Goal: Find specific page/section: Find specific page/section

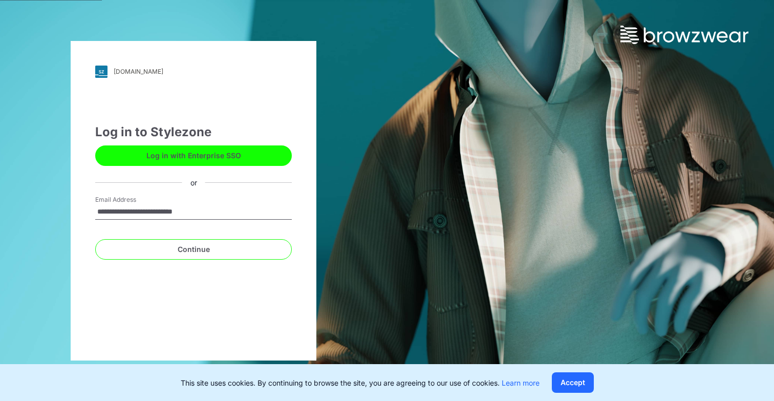
type input "**********"
click at [194, 249] on button "Continue" at bounding box center [193, 249] width 197 height 20
click at [236, 242] on button "Continue" at bounding box center [193, 249] width 197 height 20
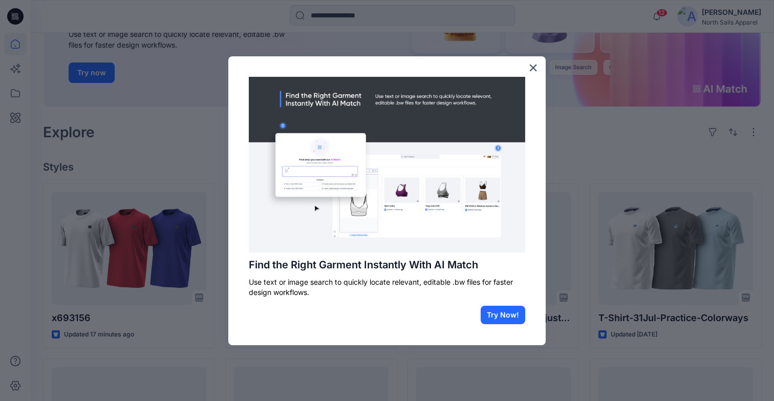
scroll to position [158, 0]
click at [532, 70] on button "×" at bounding box center [533, 67] width 10 height 16
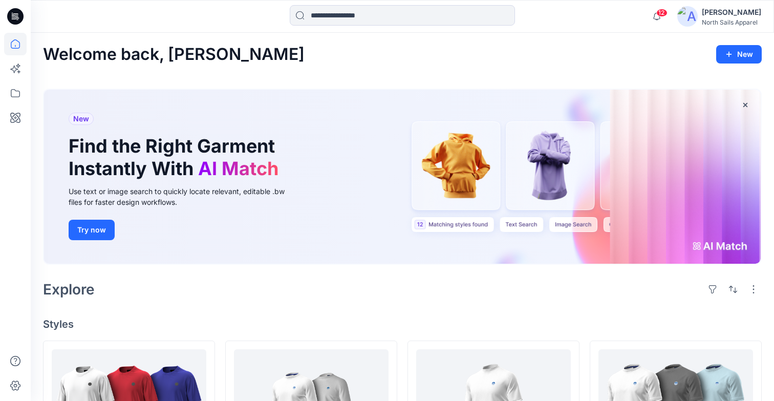
scroll to position [0, 0]
click at [361, 61] on div "Welcome back, [PERSON_NAME]" at bounding box center [402, 54] width 719 height 19
click at [13, 89] on icon at bounding box center [15, 93] width 23 height 23
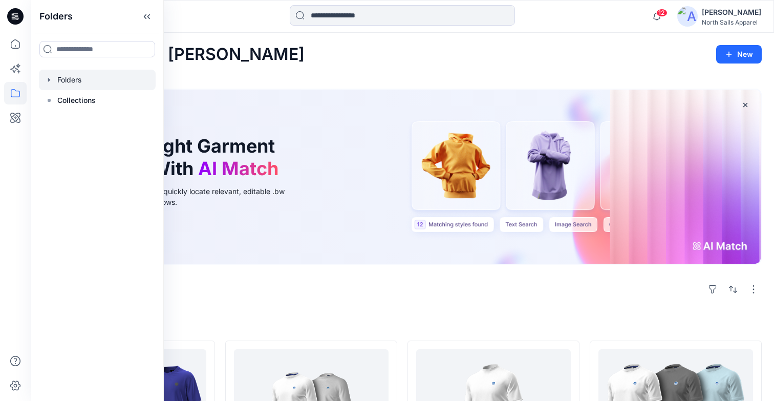
click at [112, 83] on div at bounding box center [97, 80] width 117 height 20
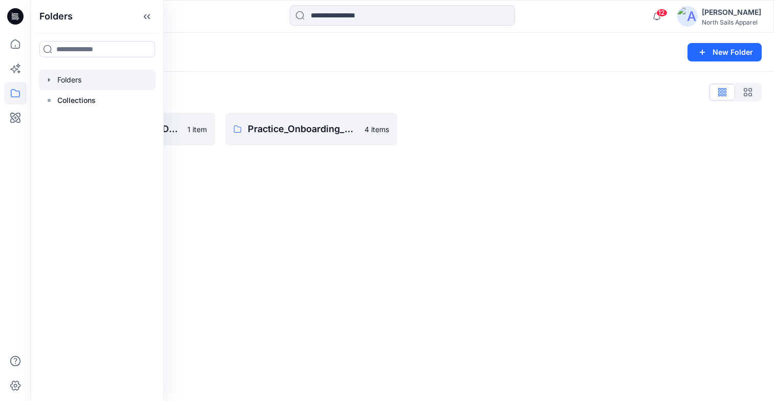
click at [356, 176] on div "Folders New Folder Folders List Practice_Onboarding_Design & Trims Teams 1 item…" at bounding box center [403, 217] width 744 height 368
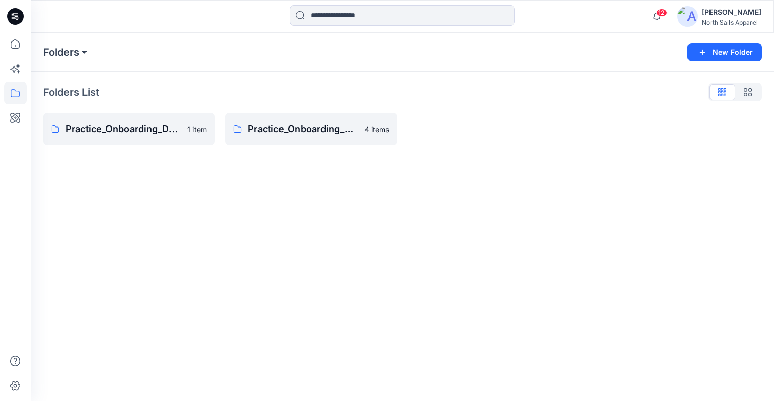
click at [80, 45] on button at bounding box center [84, 52] width 10 height 14
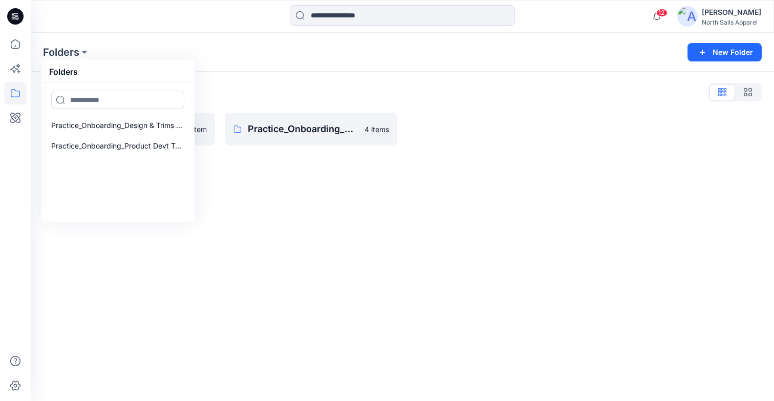
click at [172, 43] on div "Folders Folders Practice_Onboarding_Design & Trims Teams Practice_Onboarding_Pr…" at bounding box center [403, 52] width 744 height 39
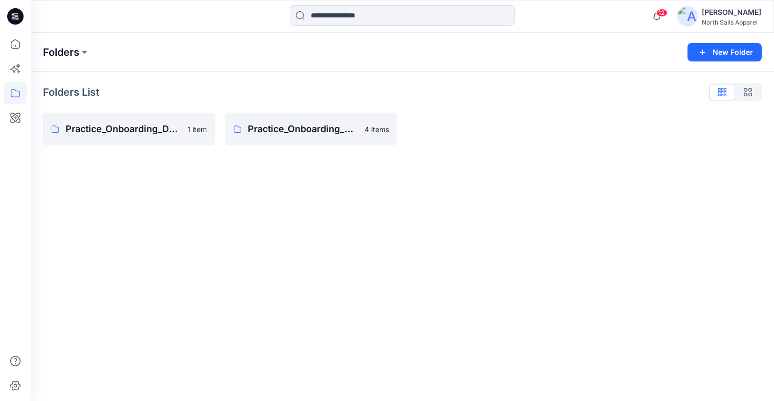
click at [67, 57] on p "Folders" at bounding box center [61, 52] width 36 height 14
click at [18, 94] on icon at bounding box center [15, 93] width 23 height 23
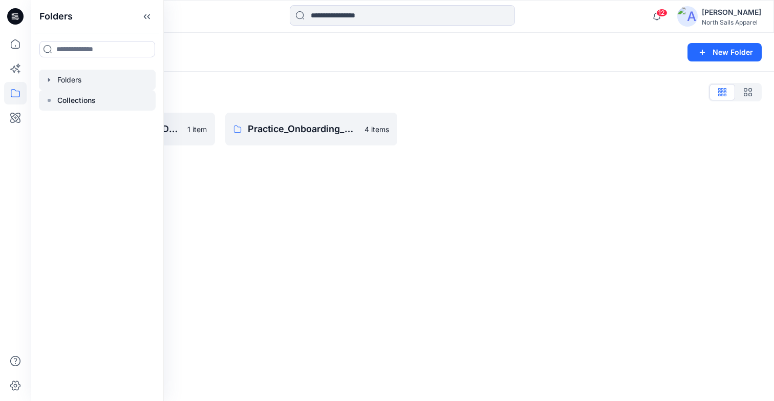
click at [100, 98] on div at bounding box center [97, 100] width 117 height 20
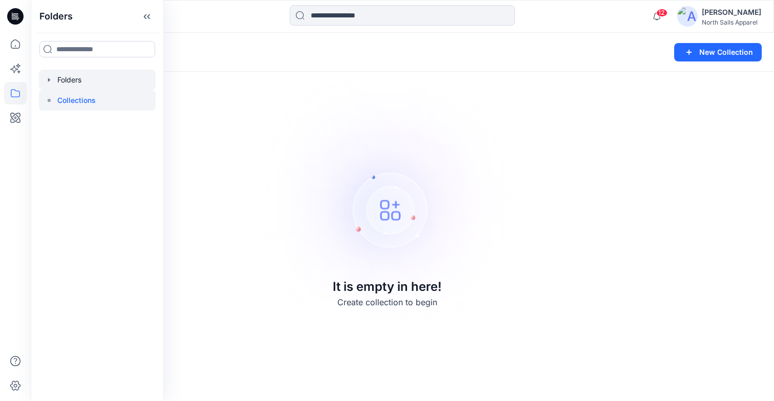
click at [98, 79] on div at bounding box center [97, 80] width 117 height 20
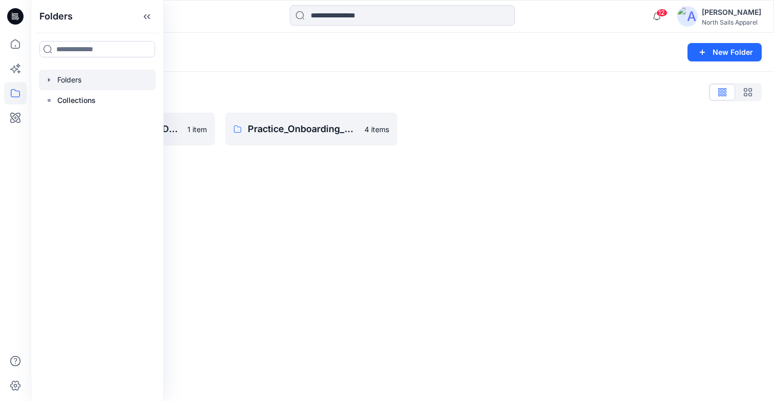
click at [328, 163] on div "Folders New Folder Folders List Practice_Onboarding_Design & Trims Teams 1 item…" at bounding box center [403, 217] width 744 height 368
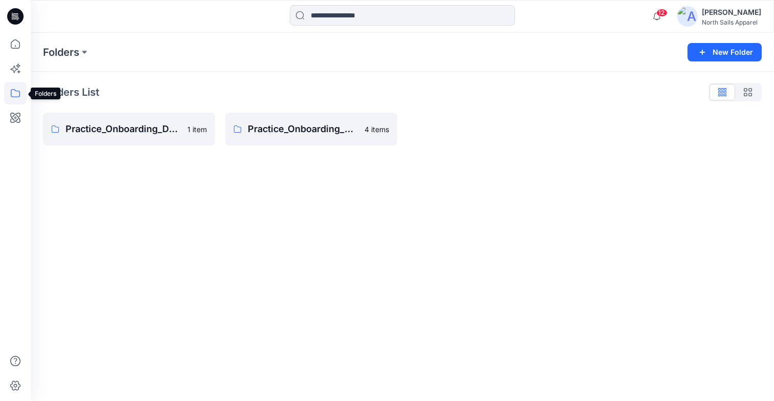
click at [16, 97] on icon at bounding box center [15, 93] width 9 height 8
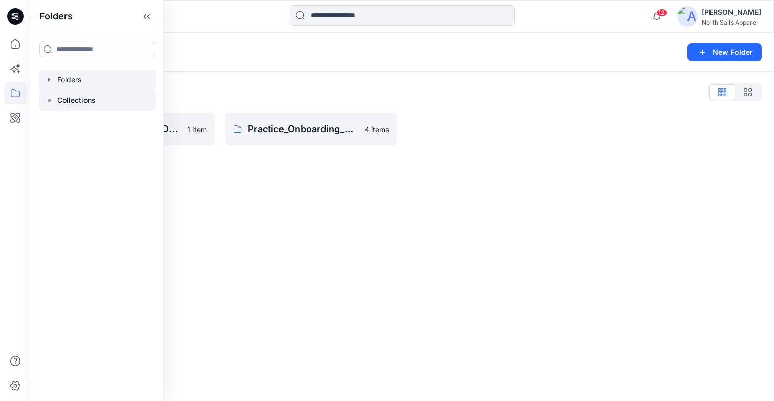
click at [131, 107] on div at bounding box center [97, 100] width 117 height 20
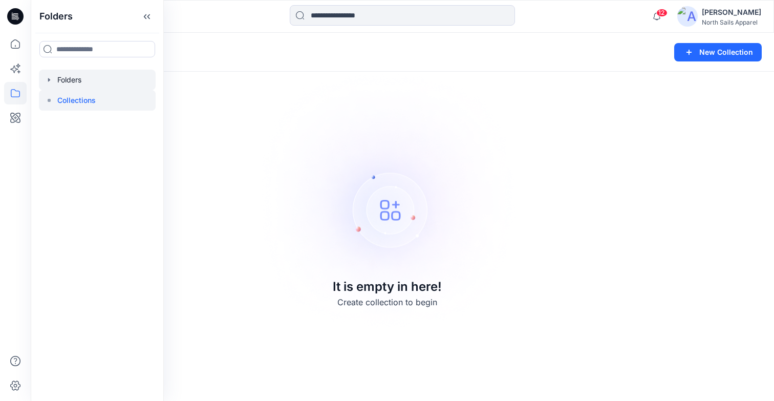
click at [94, 83] on div at bounding box center [97, 80] width 117 height 20
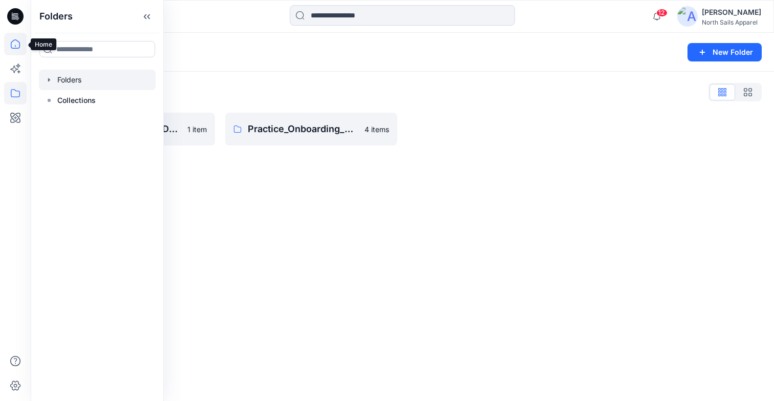
click at [18, 42] on icon at bounding box center [15, 44] width 23 height 23
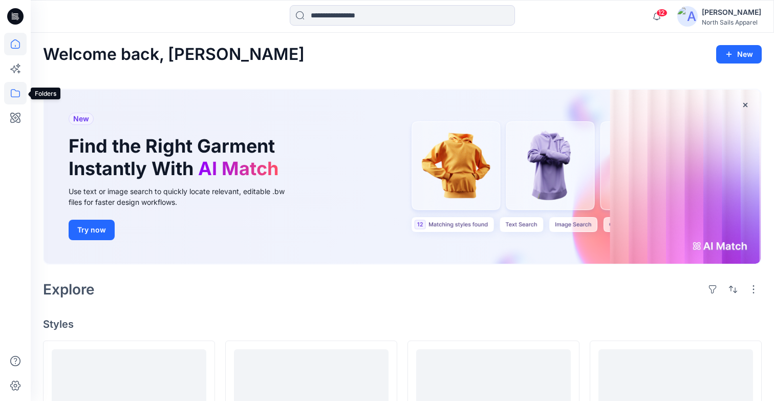
click at [19, 94] on icon at bounding box center [15, 93] width 9 height 8
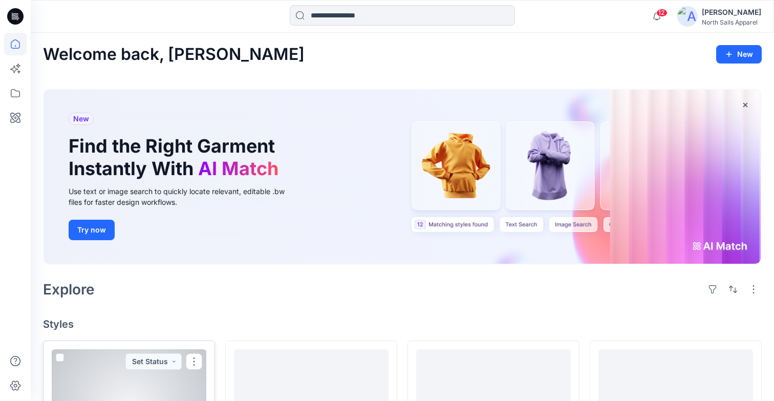
click at [184, 357] on div at bounding box center [129, 405] width 155 height 113
